Goal: Task Accomplishment & Management: Manage account settings

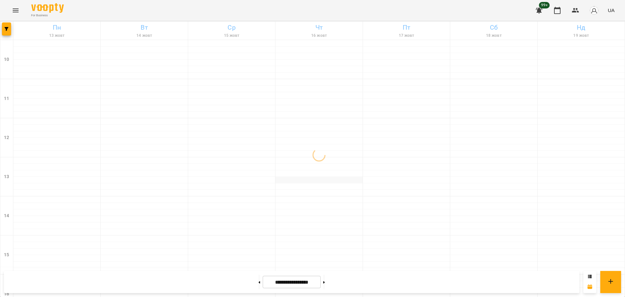
scroll to position [280, 0]
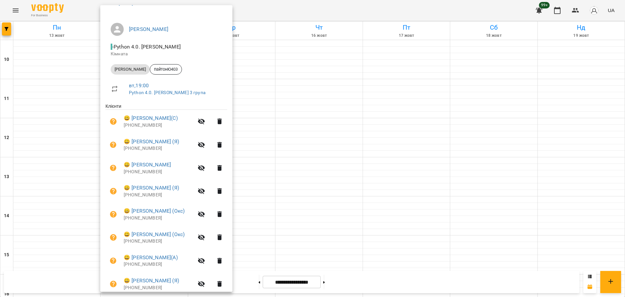
scroll to position [92, 0]
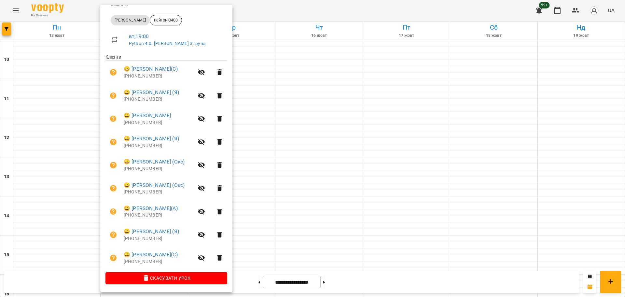
click at [265, 256] on div at bounding box center [312, 148] width 625 height 297
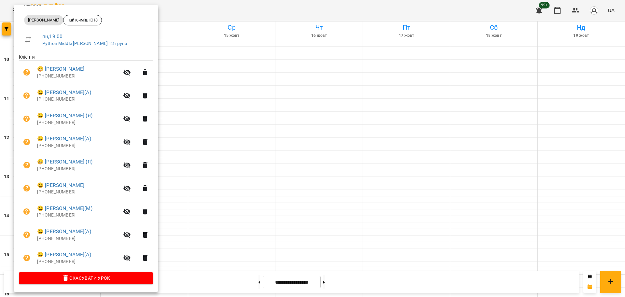
click at [200, 241] on div at bounding box center [312, 148] width 625 height 297
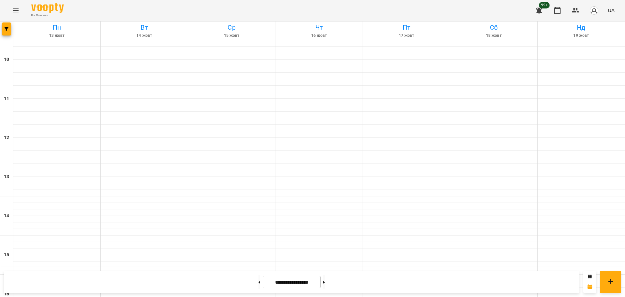
scroll to position [240, 0]
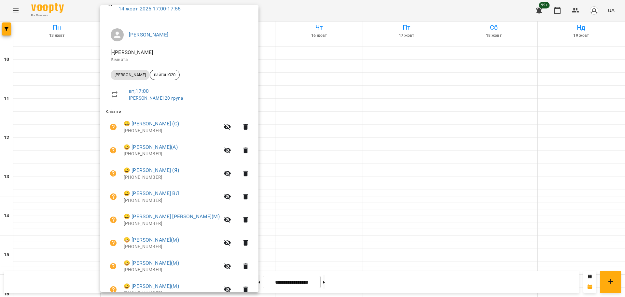
scroll to position [69, 0]
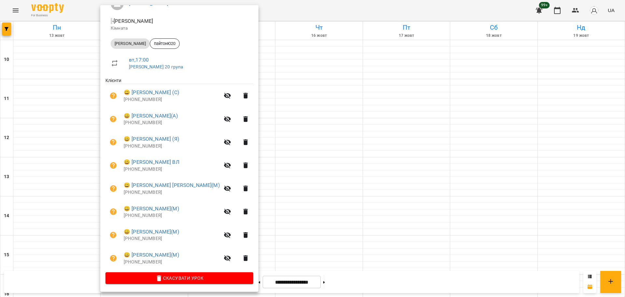
click at [79, 257] on div at bounding box center [312, 148] width 625 height 297
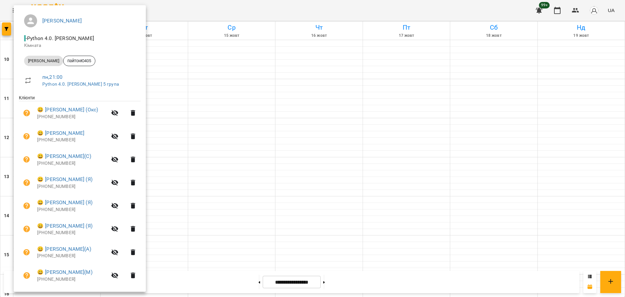
scroll to position [92, 0]
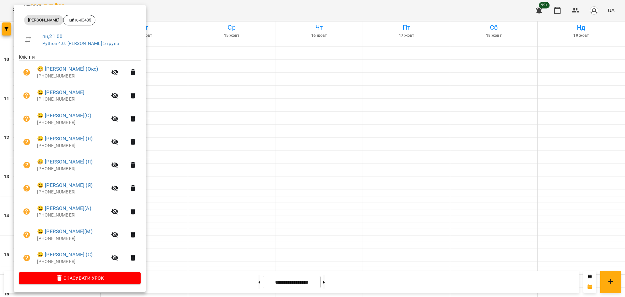
drag, startPoint x: 182, startPoint y: 11, endPoint x: 177, endPoint y: 18, distance: 8.4
click at [183, 12] on div at bounding box center [312, 148] width 625 height 297
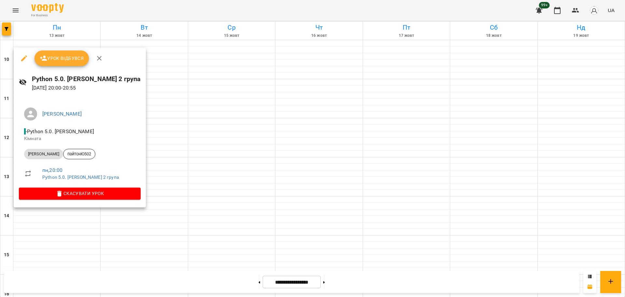
drag, startPoint x: 160, startPoint y: 7, endPoint x: 164, endPoint y: 14, distance: 8.0
click at [160, 8] on div at bounding box center [312, 148] width 625 height 297
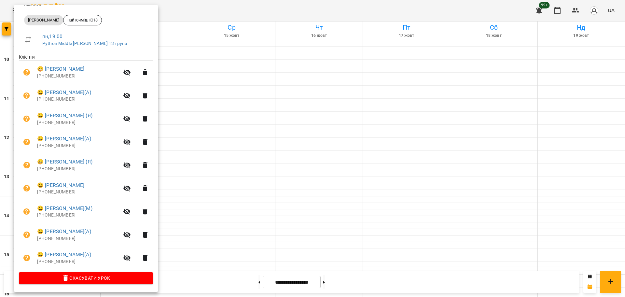
click at [181, 9] on div at bounding box center [312, 148] width 625 height 297
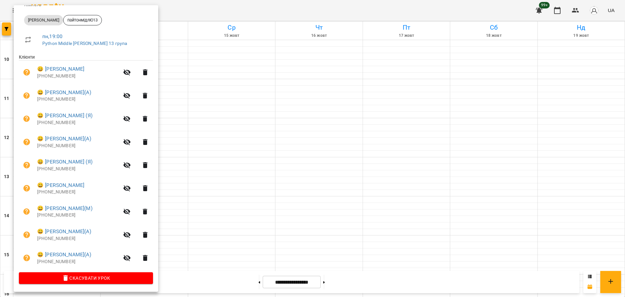
click at [178, 10] on div at bounding box center [312, 148] width 625 height 297
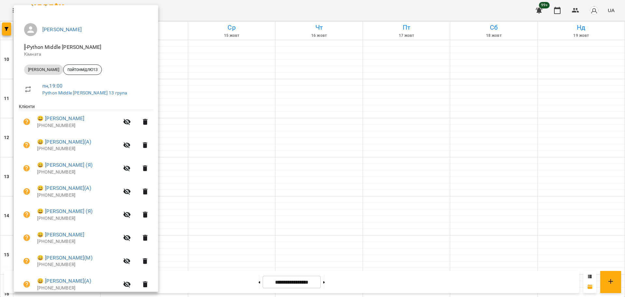
scroll to position [0, 0]
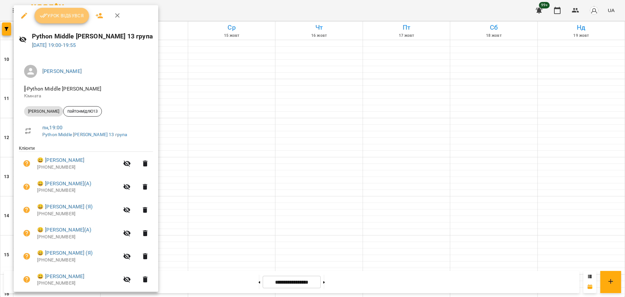
drag, startPoint x: 57, startPoint y: 22, endPoint x: 237, endPoint y: 162, distance: 228.6
click at [56, 22] on button "Урок відбувся" at bounding box center [62, 16] width 55 height 16
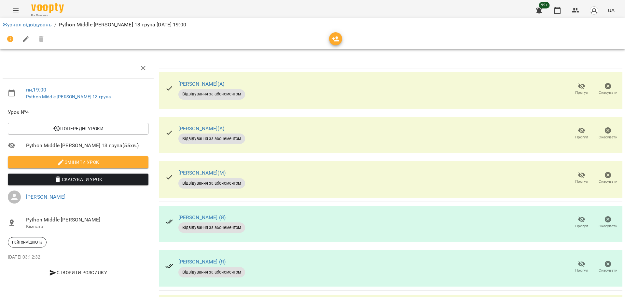
click at [578, 218] on icon "button" at bounding box center [582, 220] width 8 height 8
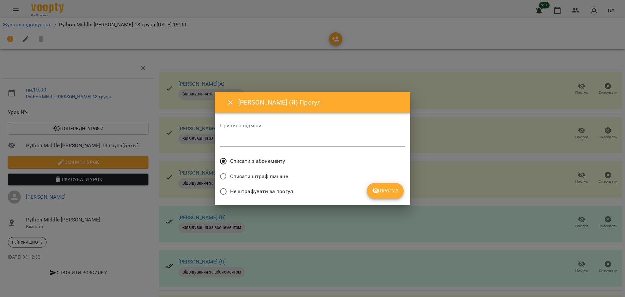
click at [388, 188] on span "Прогул" at bounding box center [385, 191] width 26 height 8
